Goal: Information Seeking & Learning: Check status

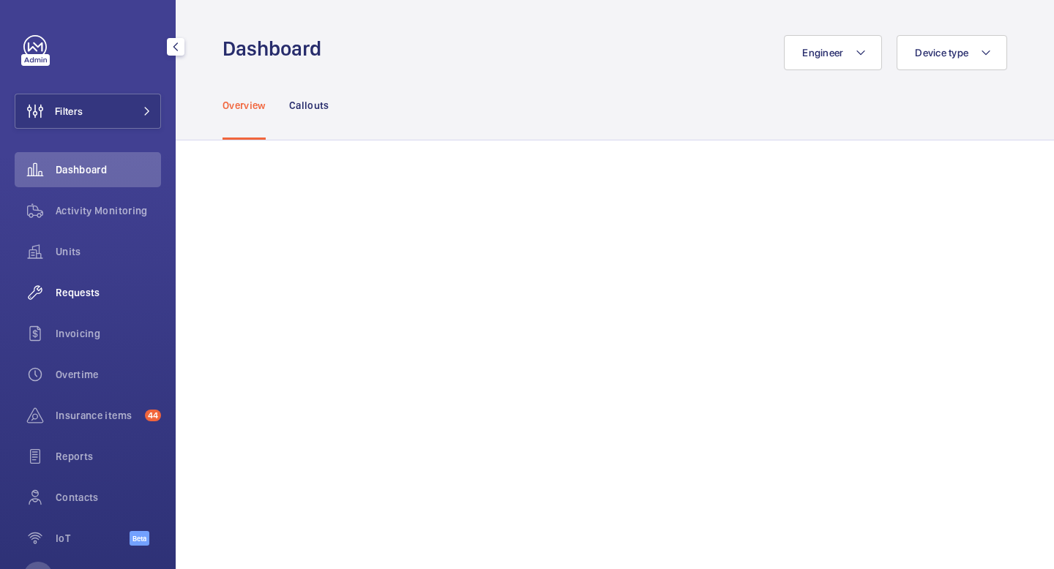
click at [96, 292] on span "Requests" at bounding box center [108, 292] width 105 height 15
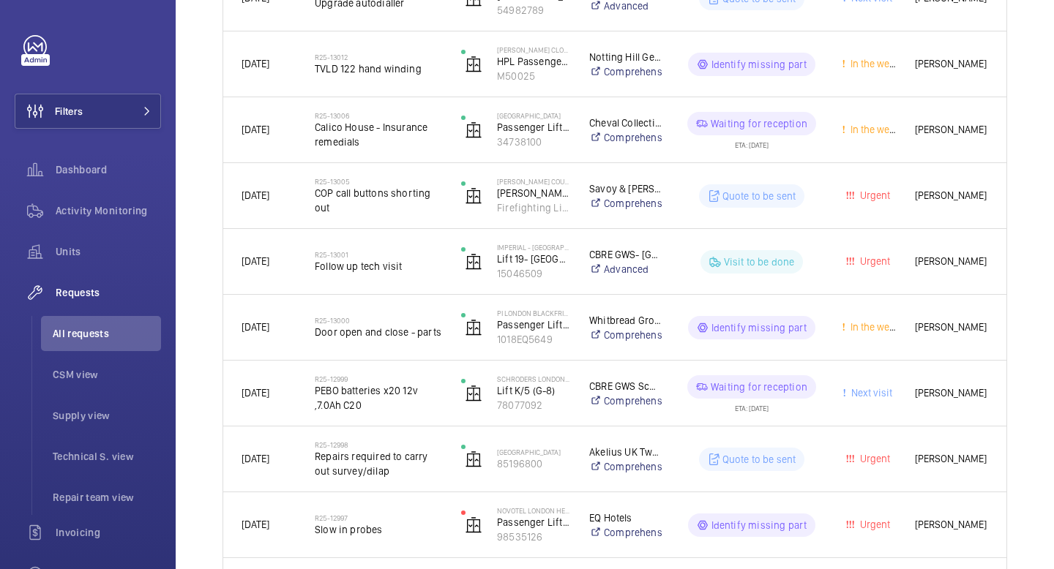
scroll to position [723, 0]
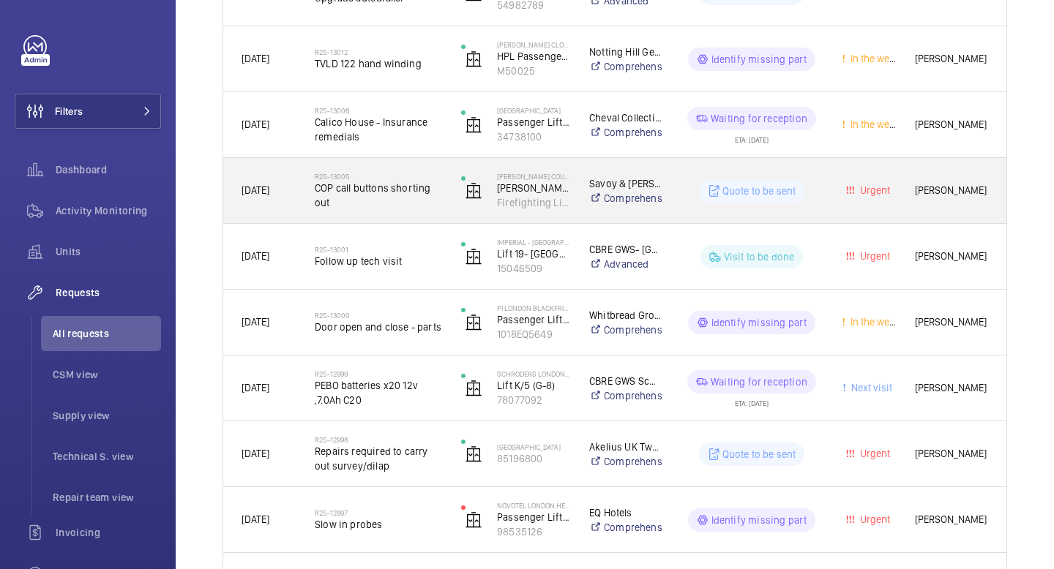
click at [818, 189] on wm-front-pills-cell "Quote to be sent" at bounding box center [751, 190] width 142 height 23
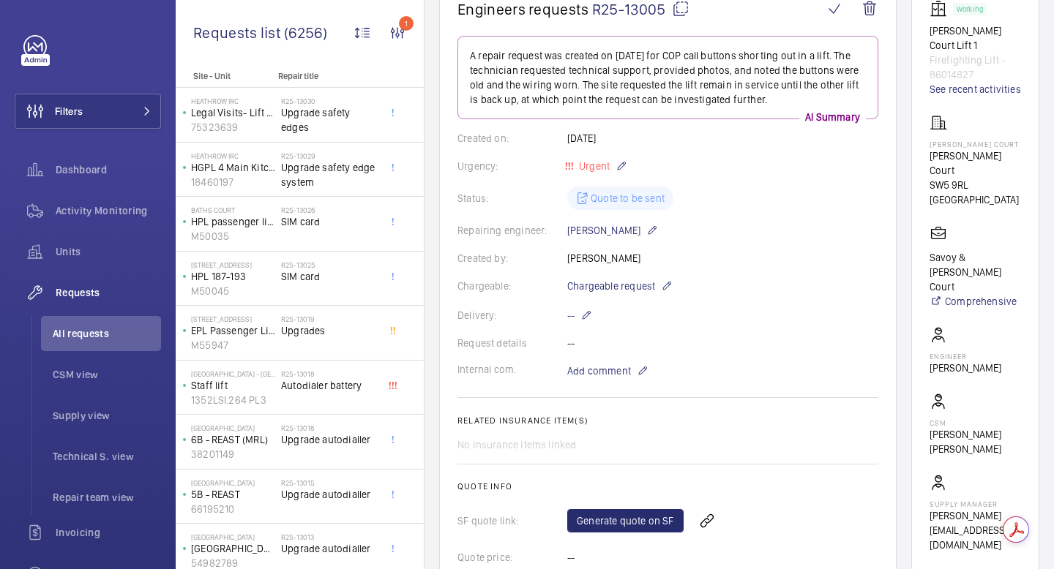
scroll to position [174, 0]
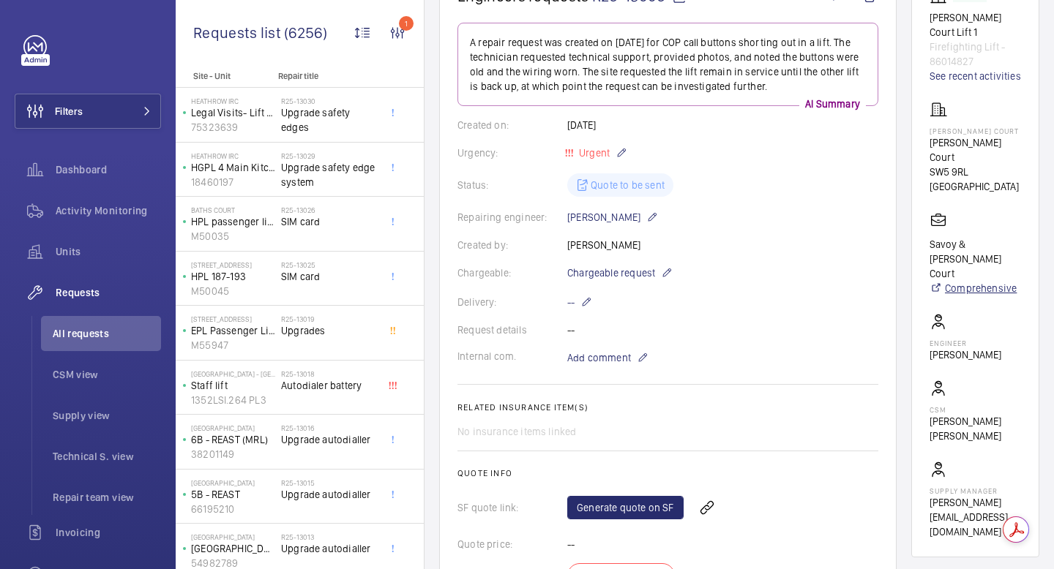
click at [977, 281] on link "Comprehensive" at bounding box center [974, 288] width 91 height 15
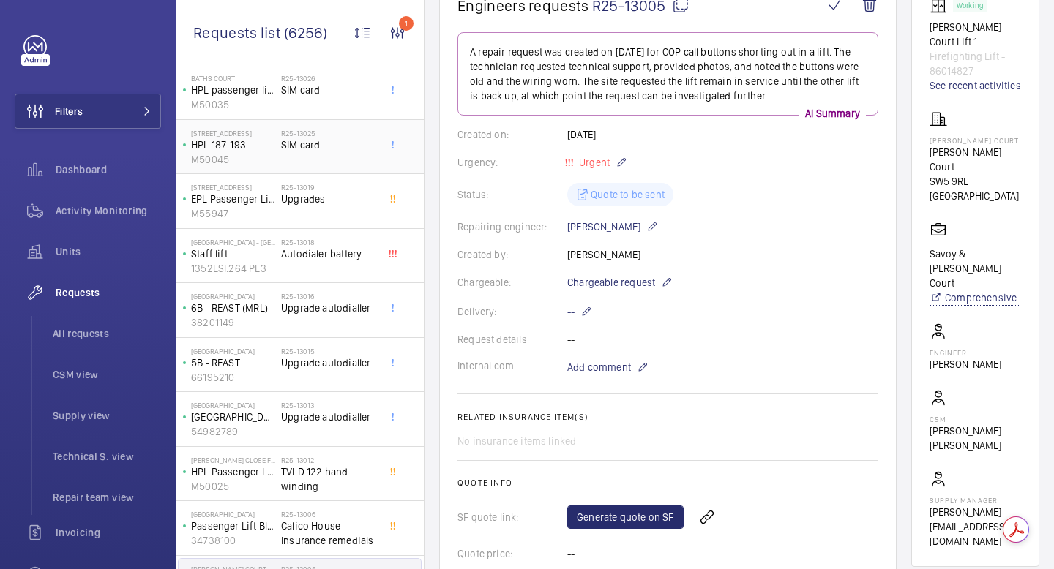
scroll to position [0, 0]
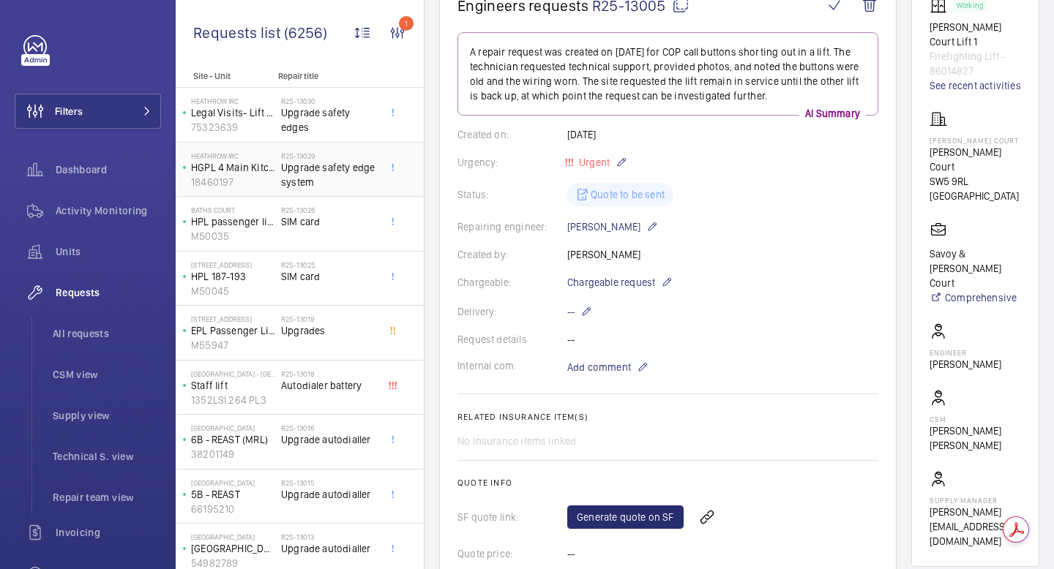
click at [302, 185] on span "Upgrade safety edge system" at bounding box center [329, 174] width 97 height 29
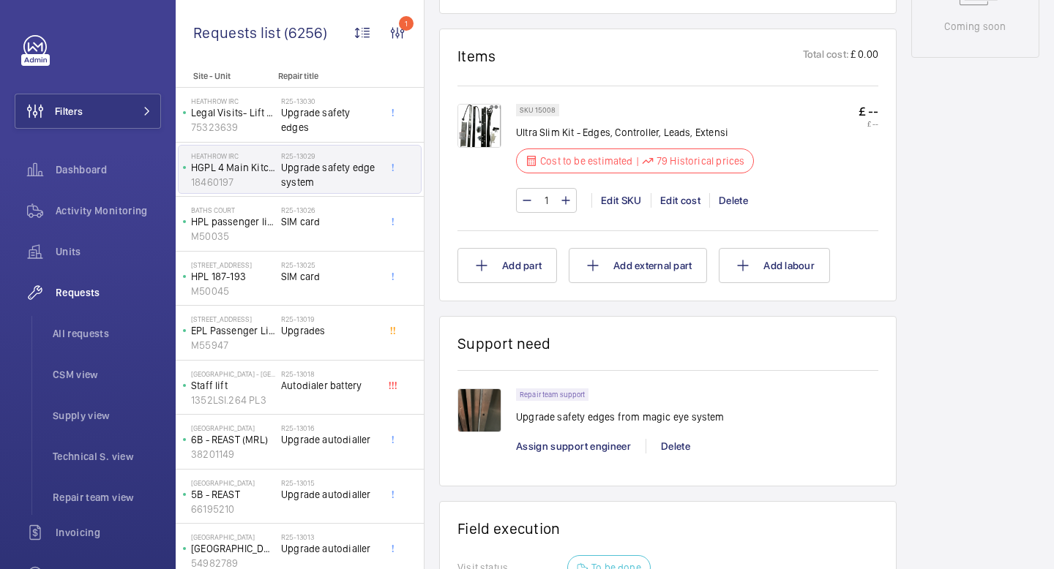
scroll to position [825, 0]
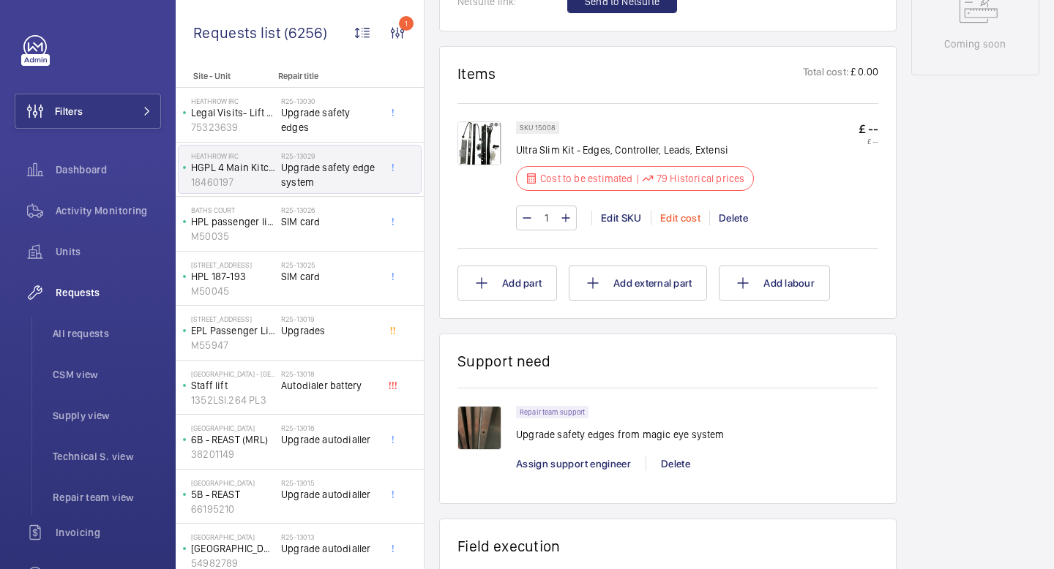
click at [669, 216] on div "Edit cost" at bounding box center [679, 218] width 59 height 15
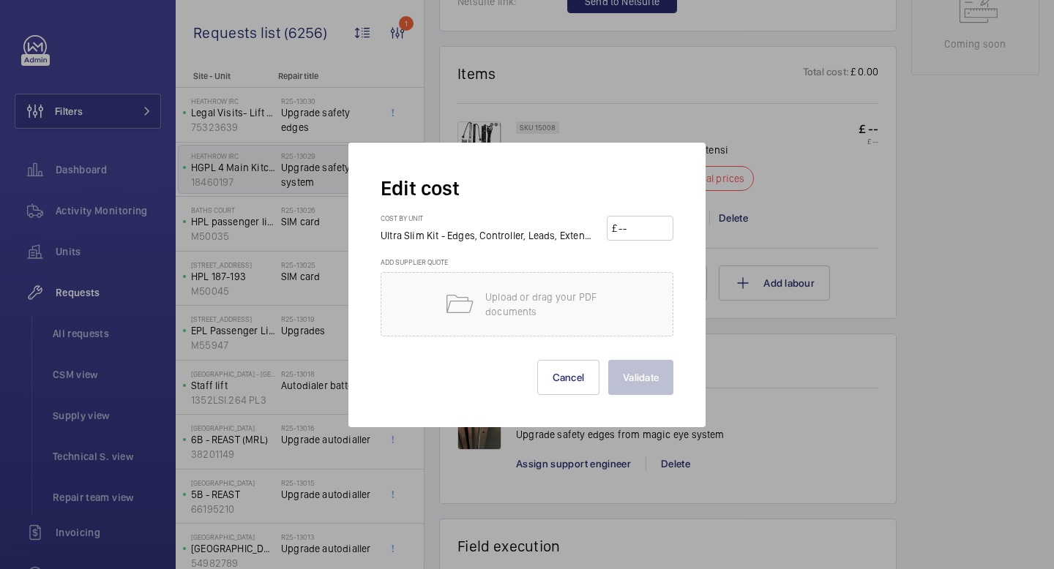
click at [797, 216] on div at bounding box center [527, 284] width 1054 height 569
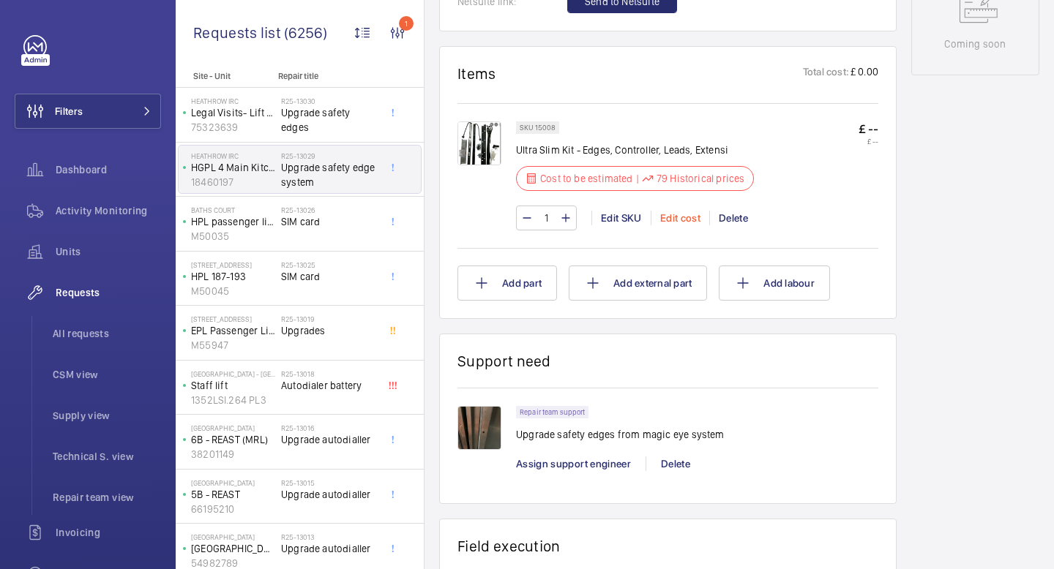
click at [672, 214] on div "Edit cost" at bounding box center [679, 218] width 59 height 15
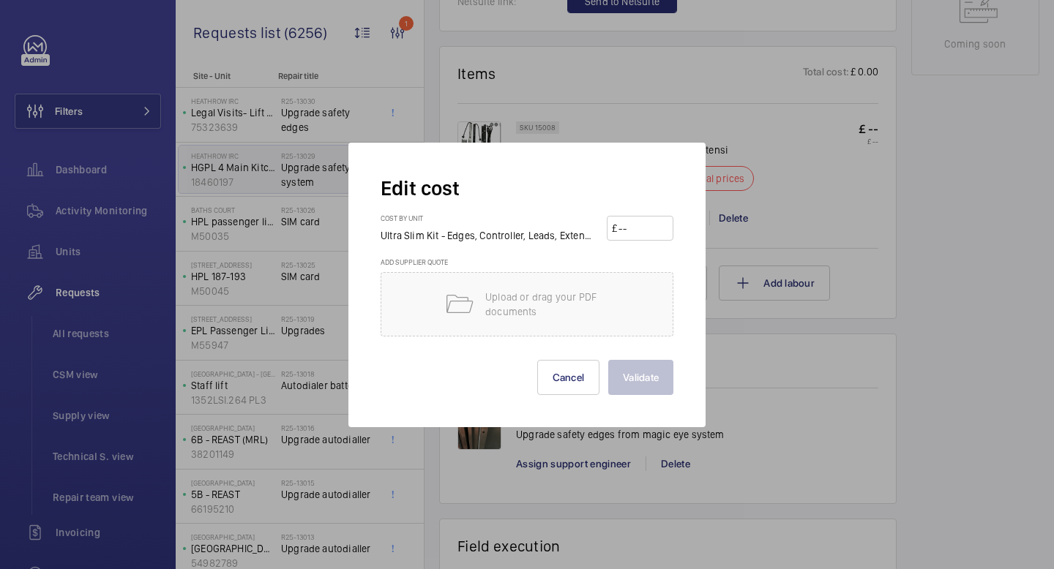
click at [628, 228] on input "number" at bounding box center [642, 228] width 51 height 23
click at [677, 181] on div "Edit cost Cost by unit Ultra Slim Kit - Edges, Controller, Leads, Extensi £ Add…" at bounding box center [526, 285] width 357 height 285
click at [947, 224] on div at bounding box center [527, 284] width 1054 height 569
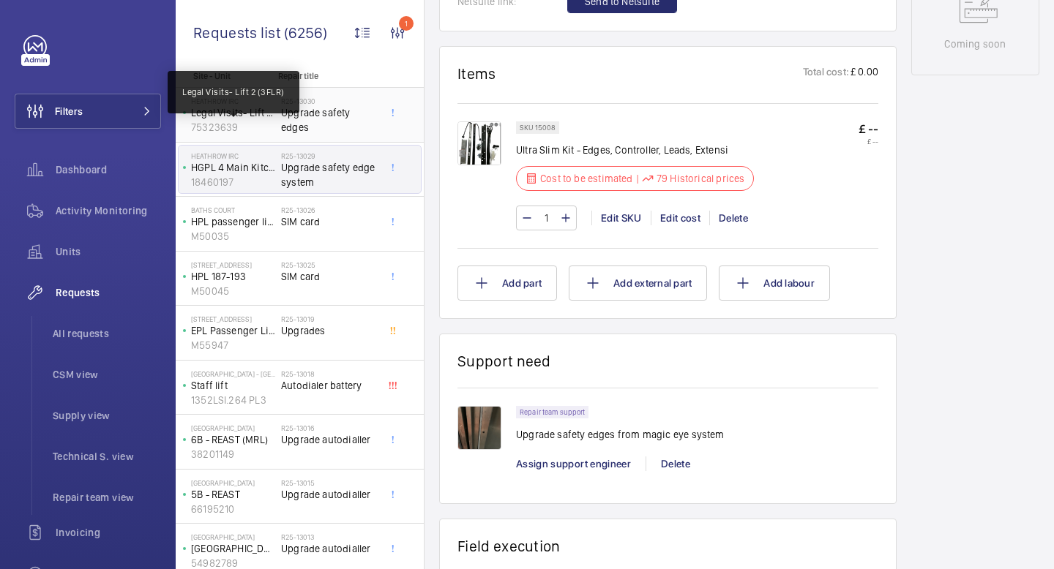
click at [266, 120] on p "Legal Visits- Lift 2 (3FLR)" at bounding box center [233, 112] width 84 height 15
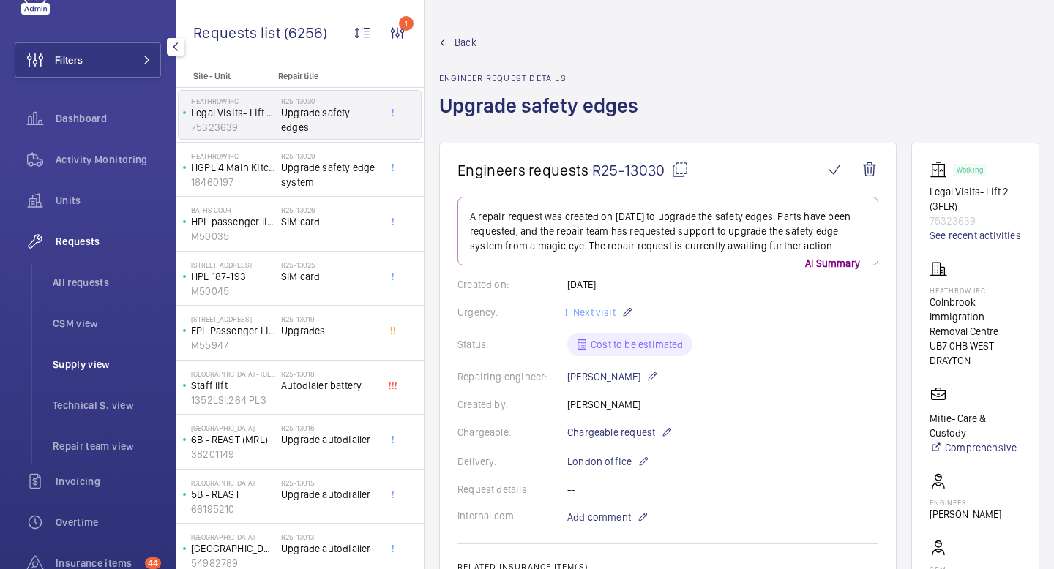
scroll to position [12, 0]
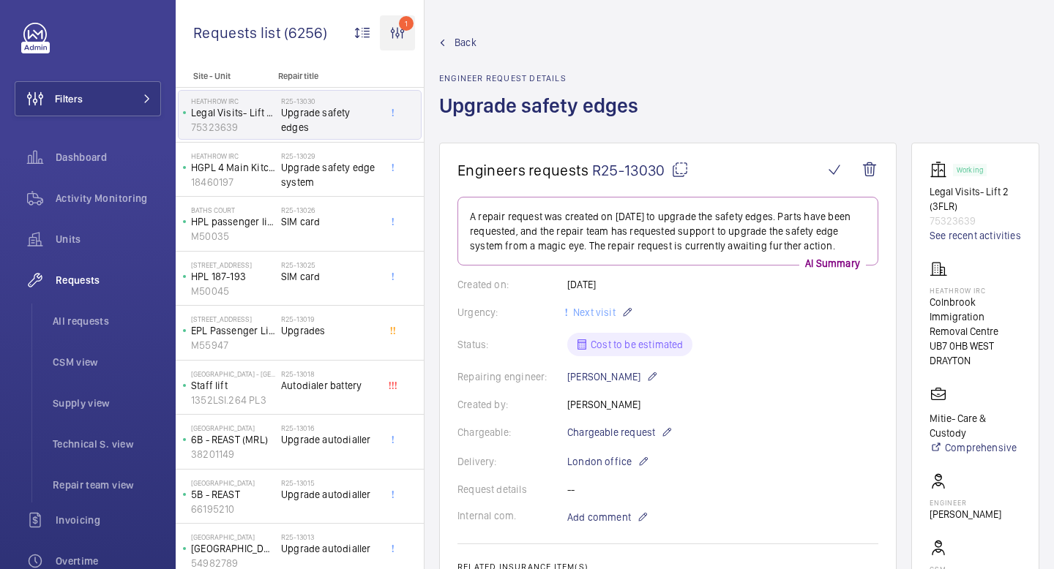
click at [395, 32] on wm-front-icon-button "1" at bounding box center [397, 32] width 35 height 35
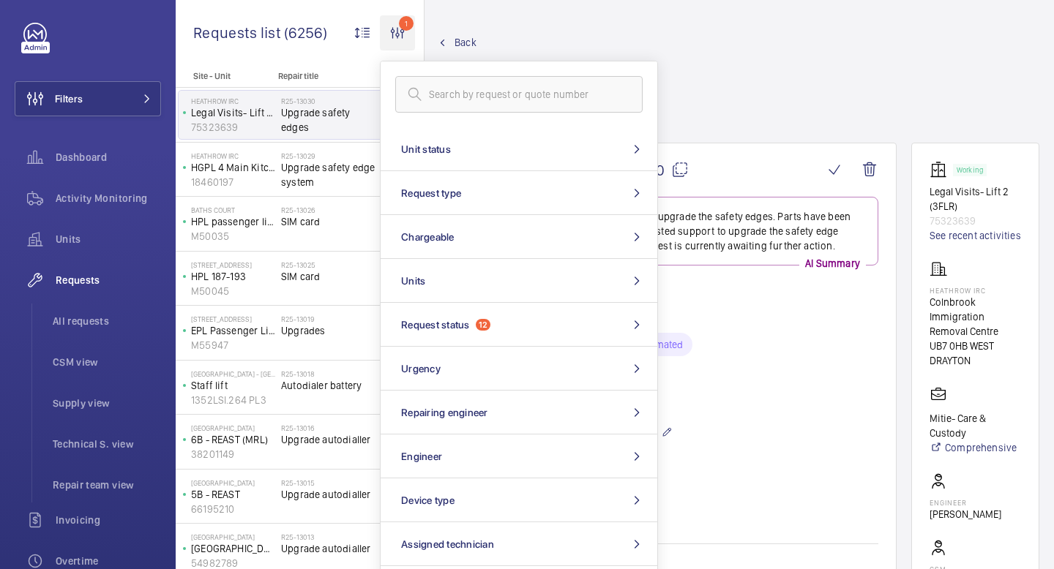
click at [395, 32] on wm-front-icon-button "1" at bounding box center [397, 32] width 35 height 35
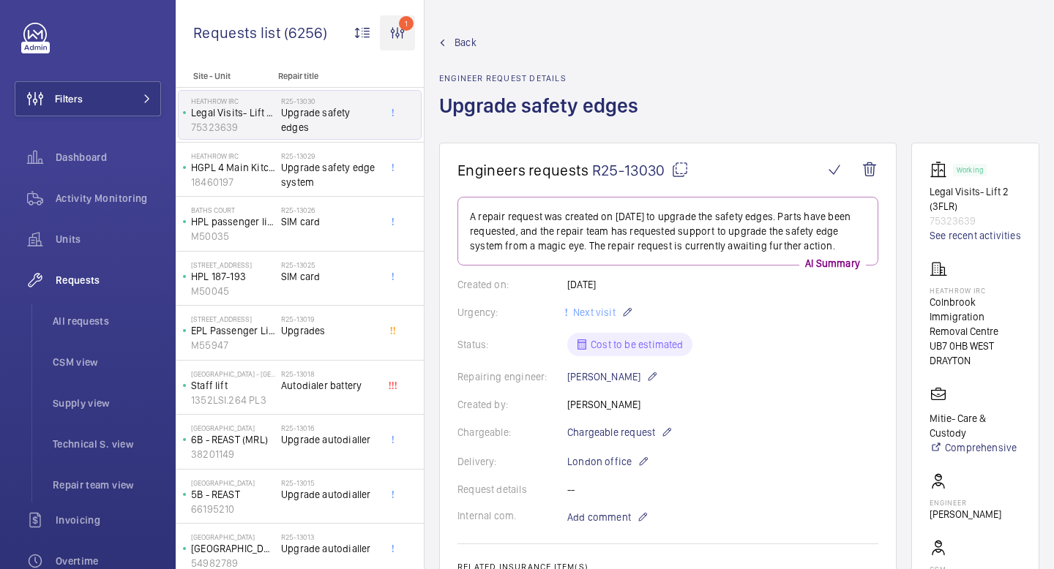
click at [393, 29] on wm-front-icon-button "1" at bounding box center [397, 32] width 35 height 35
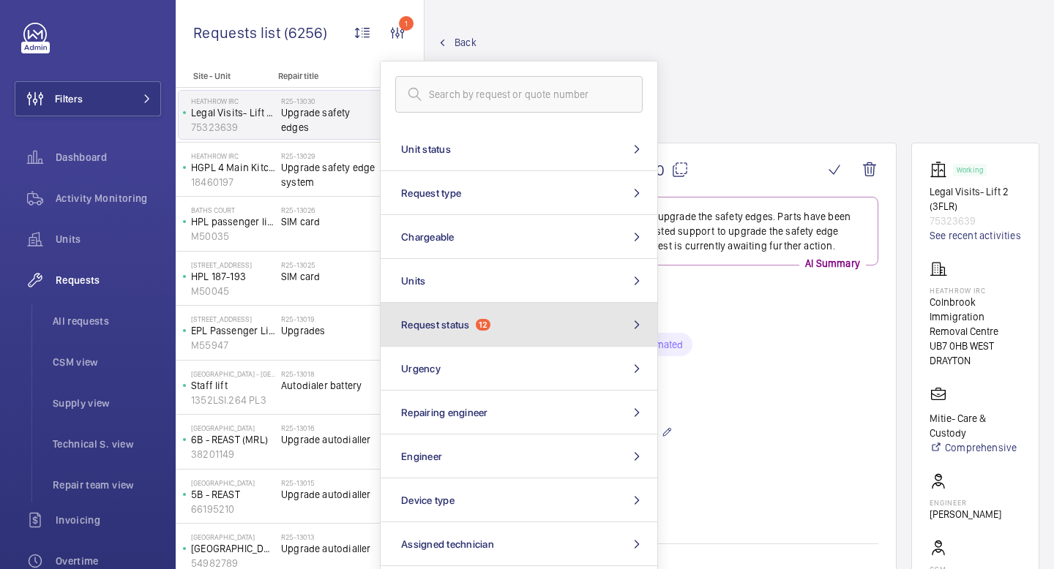
click at [592, 331] on button "Request status 12" at bounding box center [518, 325] width 277 height 44
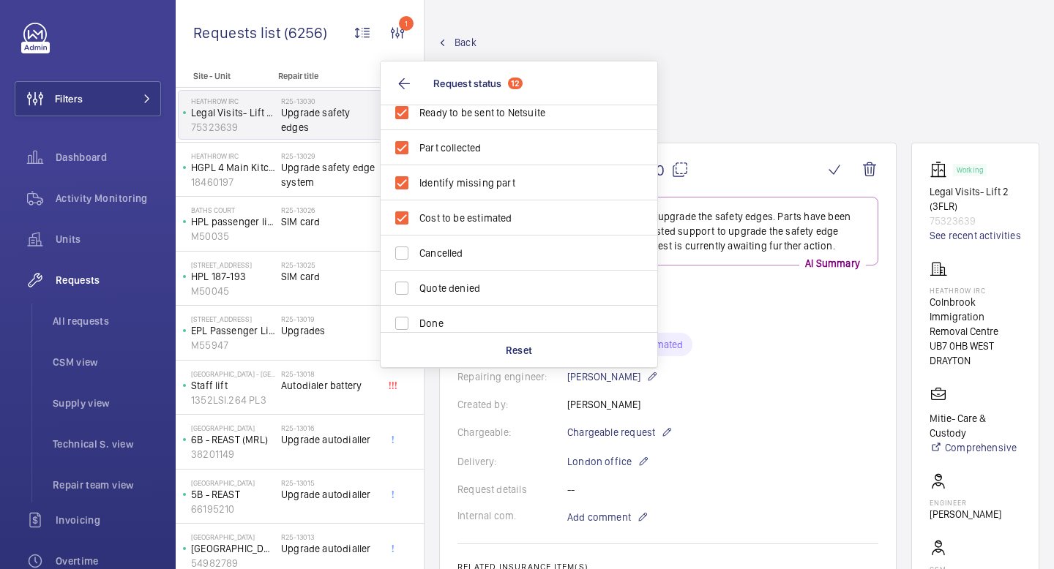
scroll to position [300, 0]
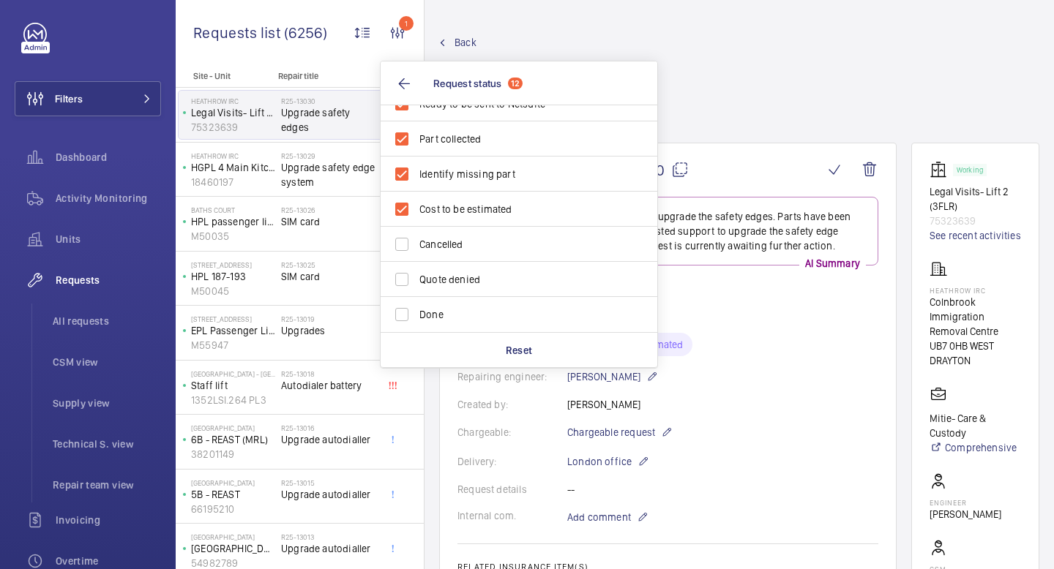
click at [731, 54] on div "Back Engineer request details Upgrade safety edges" at bounding box center [739, 89] width 600 height 108
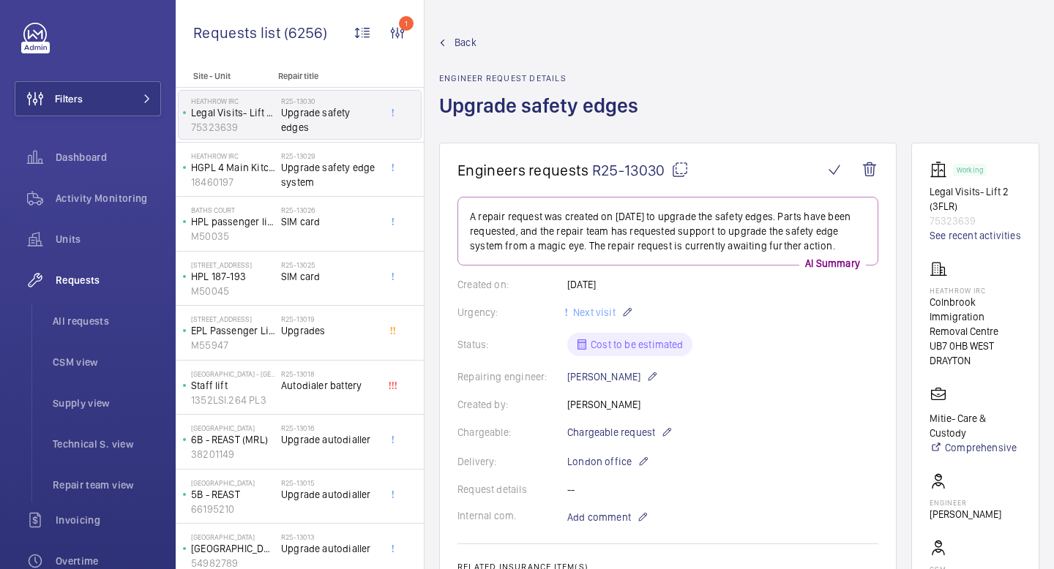
click at [451, 43] on link "Back" at bounding box center [543, 42] width 208 height 15
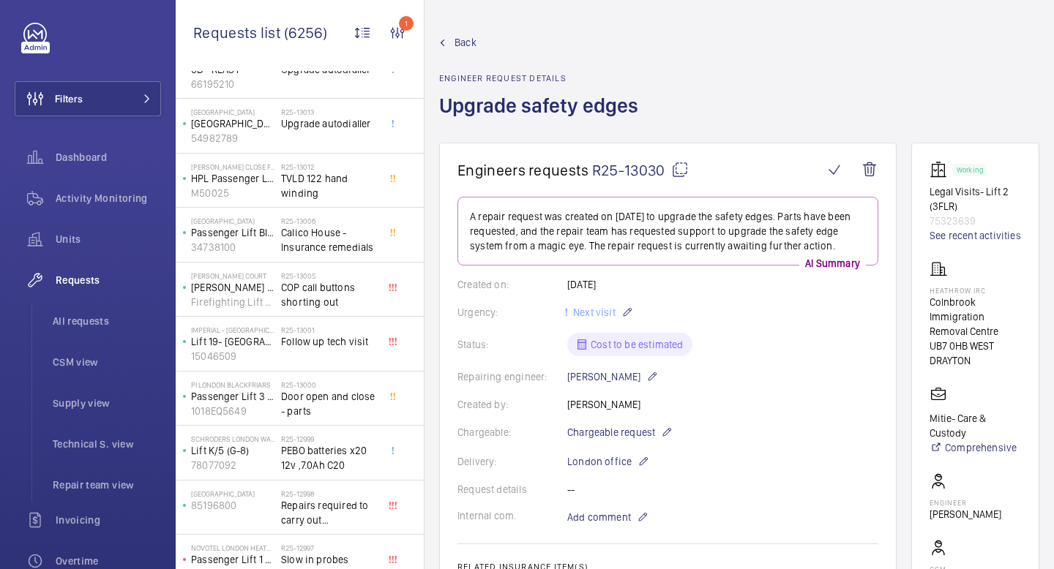
scroll to position [427, 0]
click at [326, 250] on span "Calico House - Insurance remedials" at bounding box center [329, 237] width 97 height 29
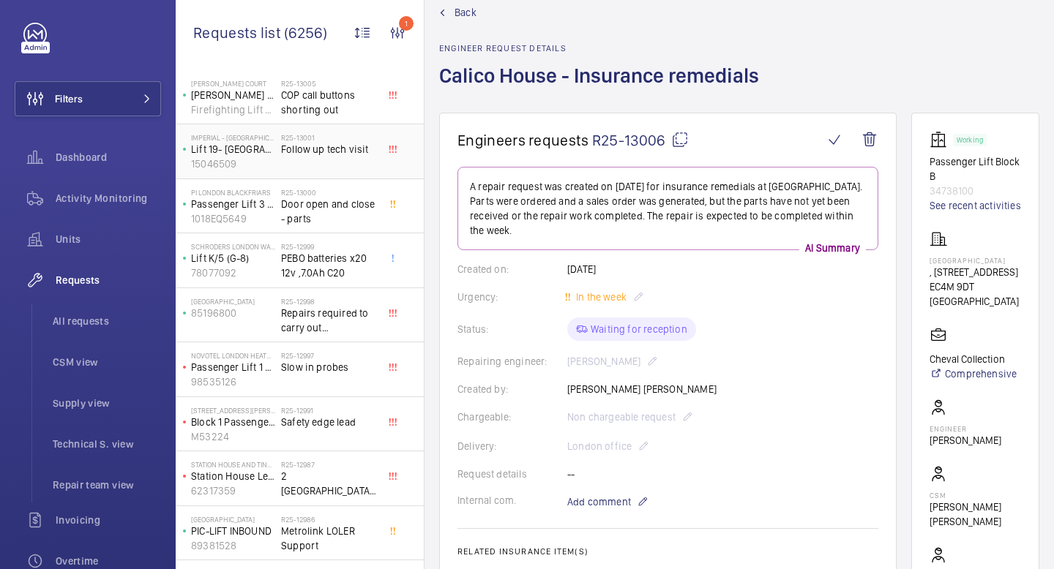
scroll to position [620, 0]
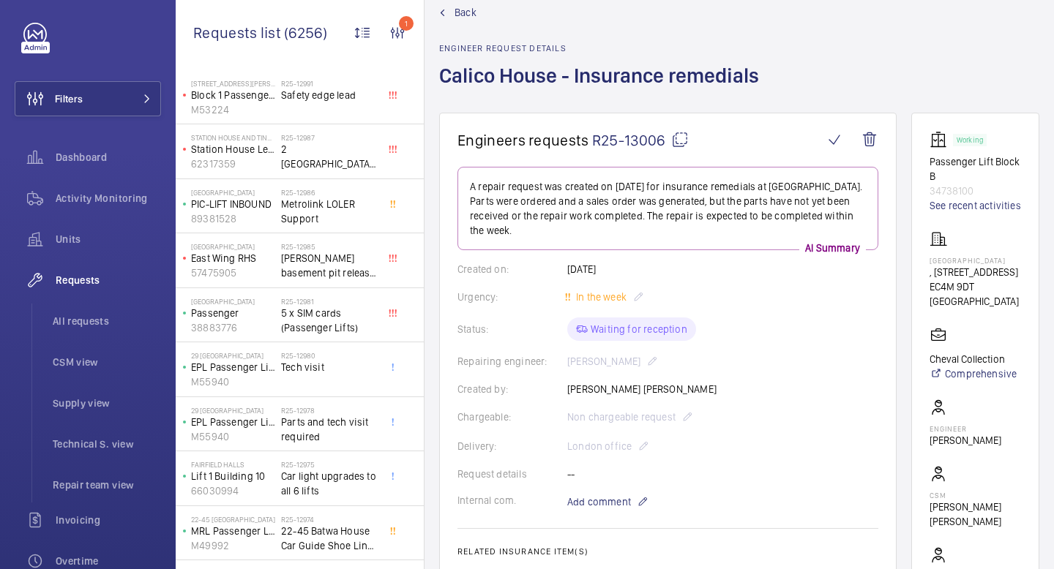
scroll to position [978, 0]
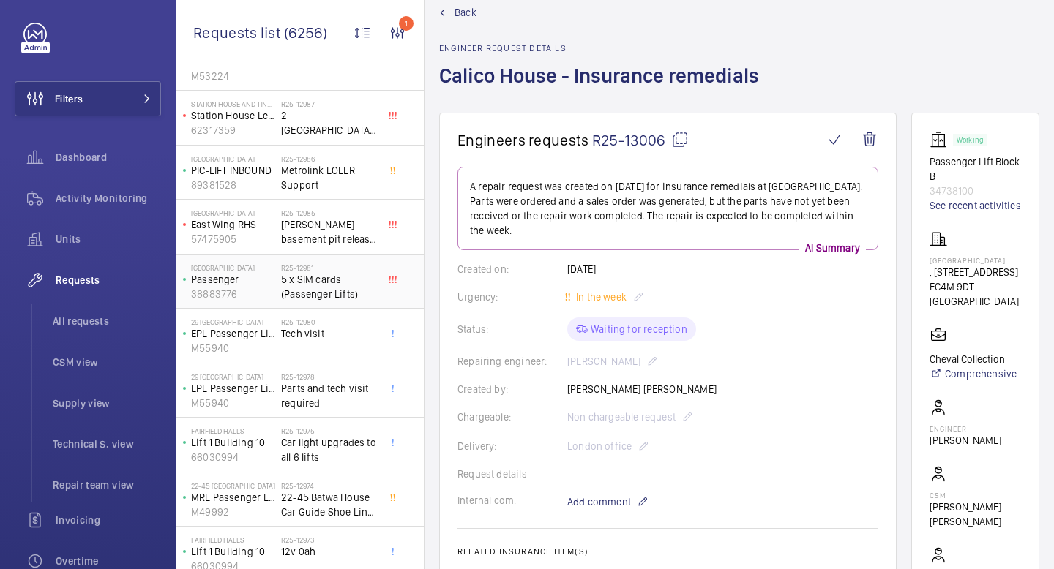
click at [331, 301] on span "5 x SIM cards (Passenger Lifts)" at bounding box center [329, 286] width 97 height 29
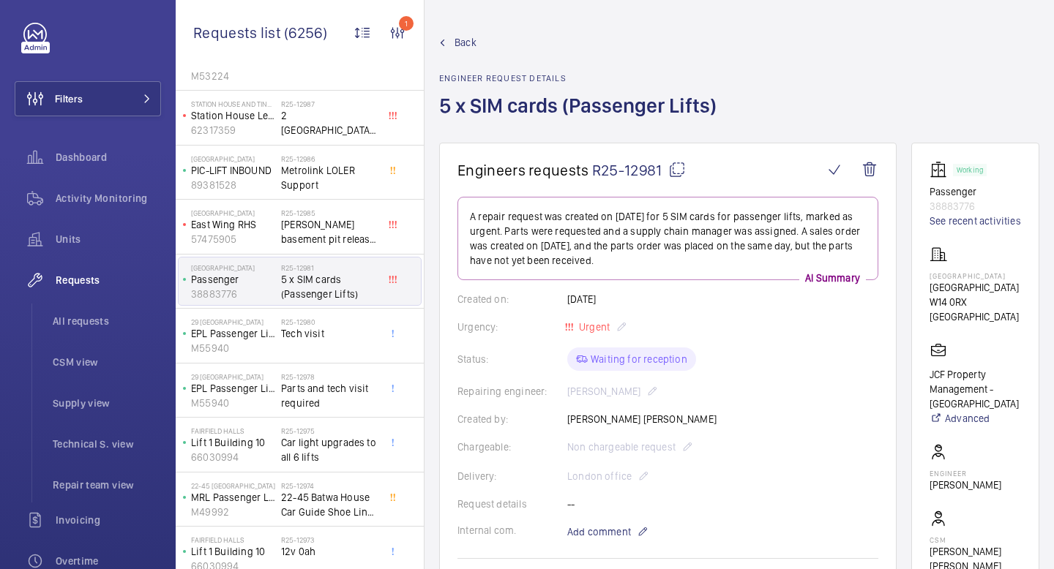
click at [677, 170] on mat-icon at bounding box center [677, 170] width 18 height 18
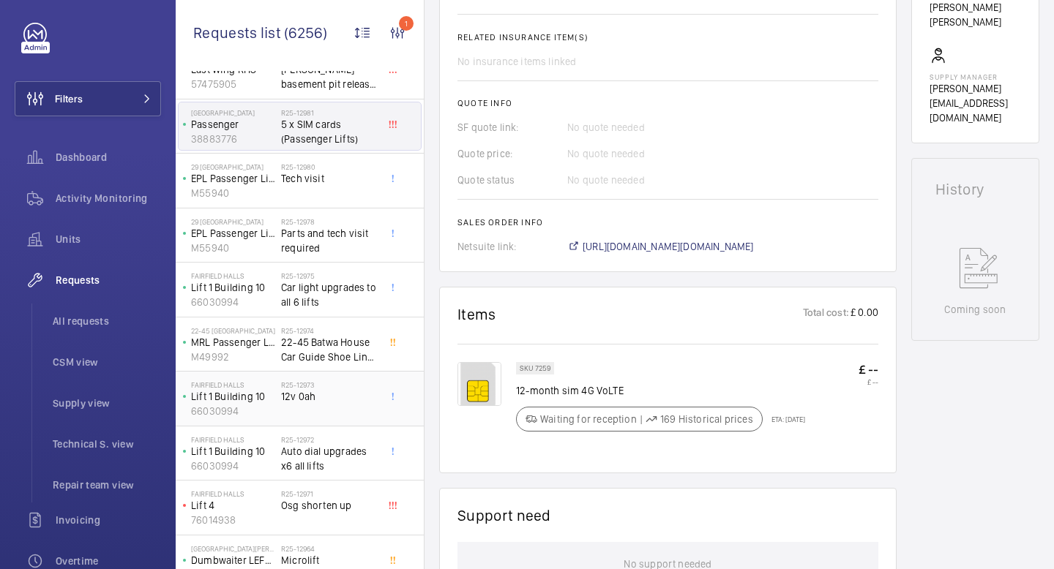
scroll to position [1138, 0]
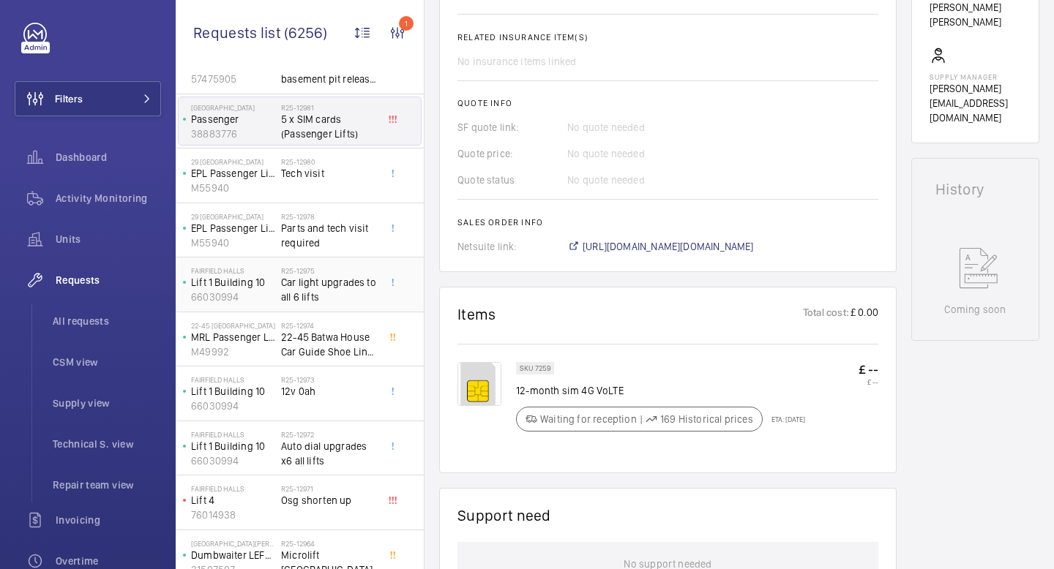
click at [328, 312] on div "[GEOGRAPHIC_DATA] Lift 1 Building 10 66030994 R25-12975 Car light upgrades to a…" at bounding box center [300, 285] width 248 height 55
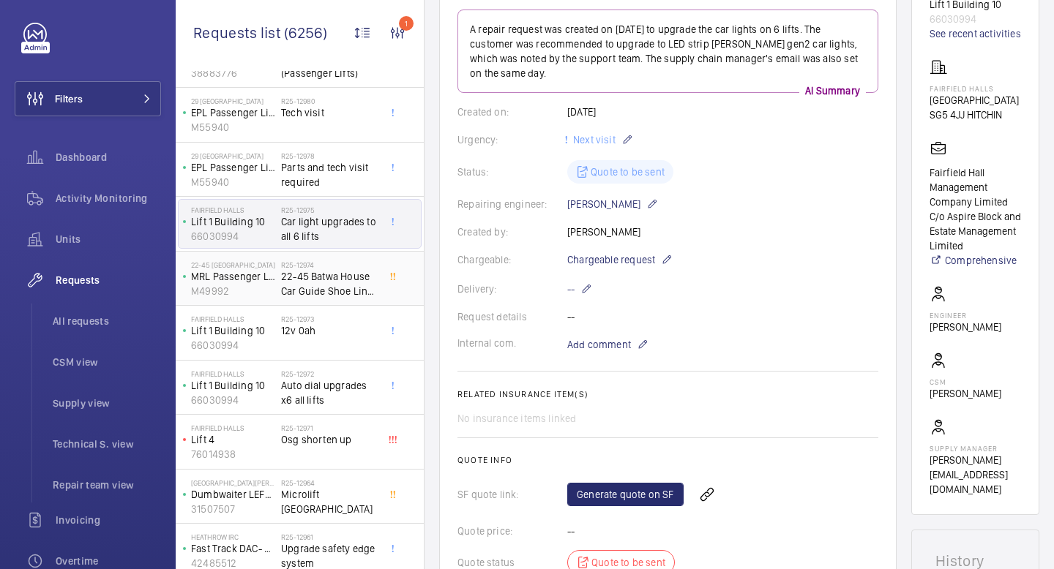
scroll to position [1202, 0]
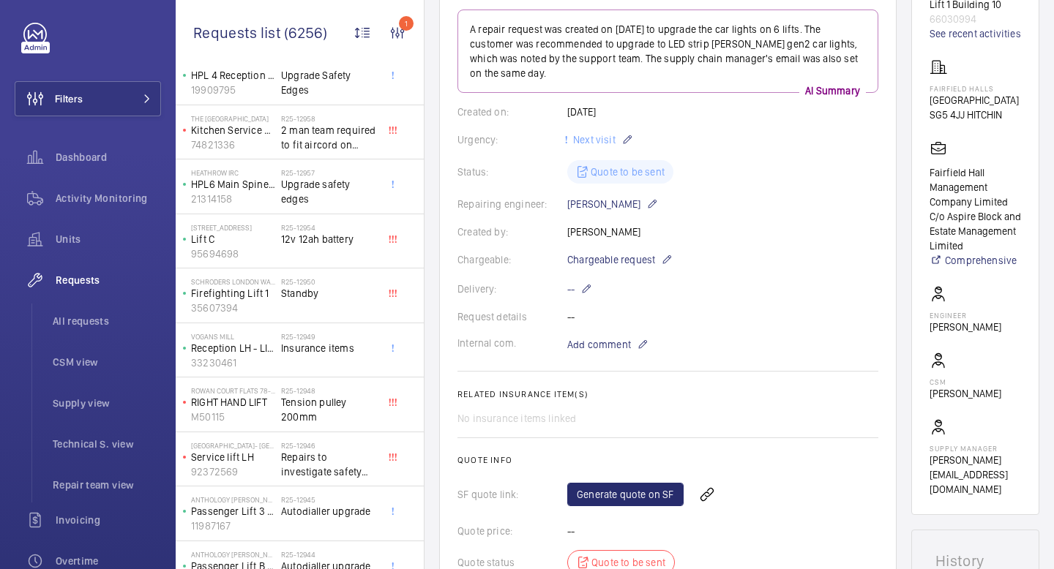
scroll to position [1824, 0]
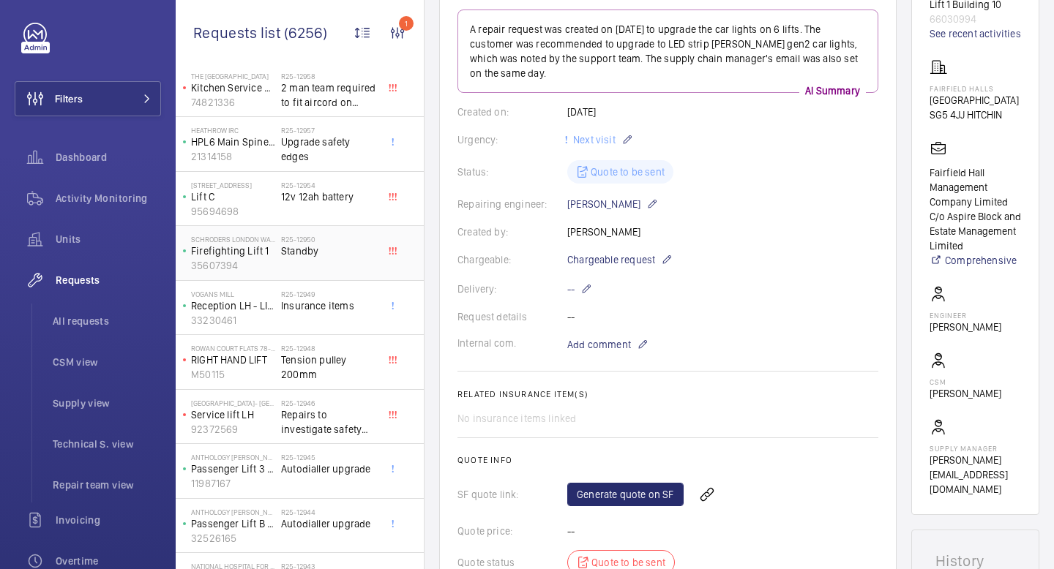
click at [331, 277] on div "R25-12950 Standby" at bounding box center [329, 256] width 97 height 42
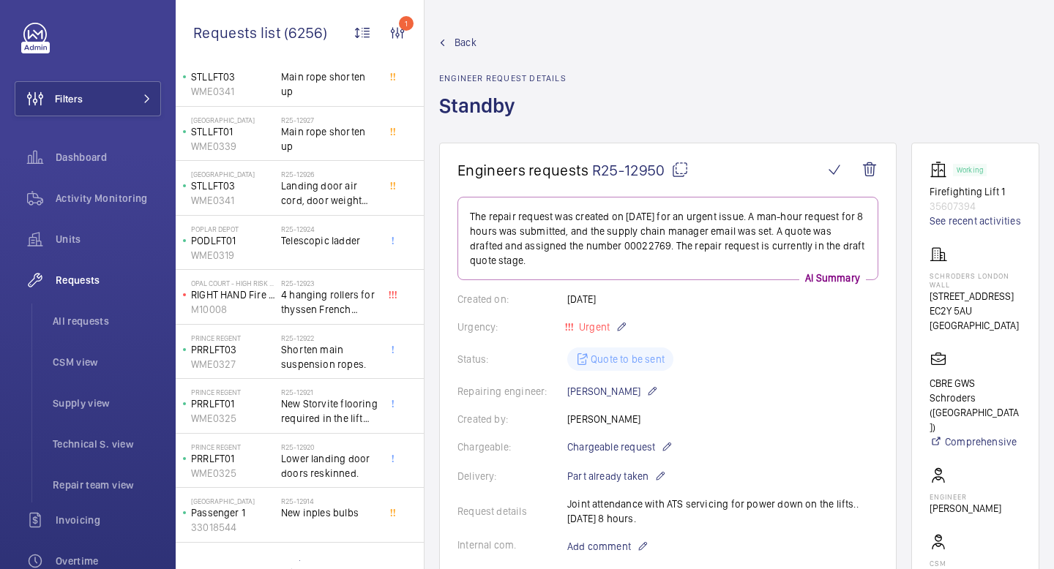
scroll to position [2697, 0]
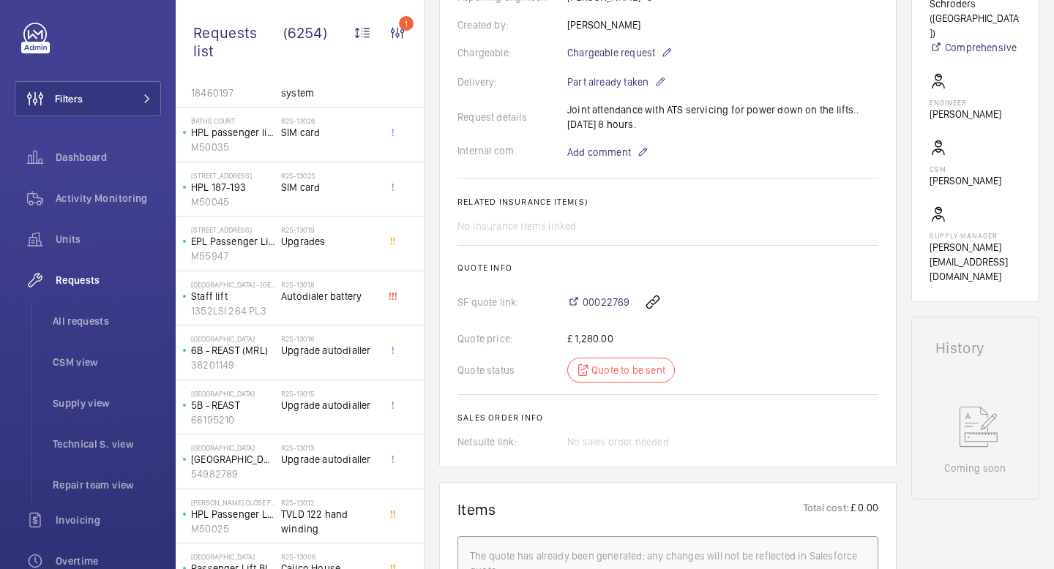
scroll to position [395, 0]
